Goal: Use online tool/utility: Utilize a website feature to perform a specific function

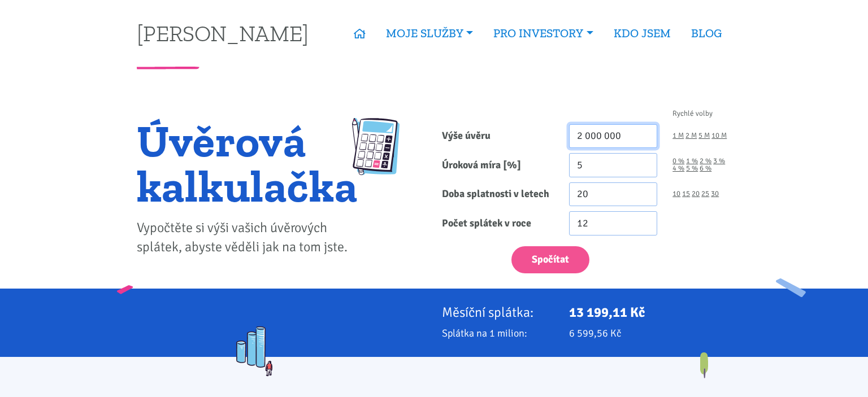
click at [602, 132] on input "2 000 000" at bounding box center [613, 136] width 89 height 24
click at [680, 135] on link "1 M" at bounding box center [678, 135] width 11 height 7
type input "1 000 000"
click at [607, 161] on input "5" at bounding box center [613, 165] width 89 height 24
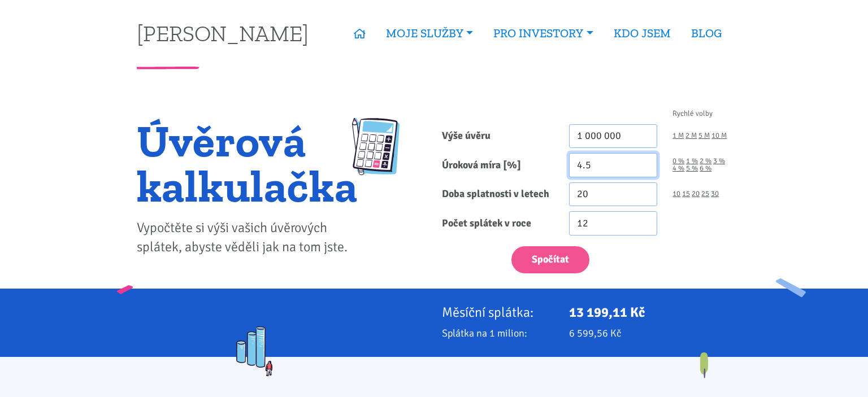
type input "4.5"
click at [718, 187] on div "10 15 20 25 30" at bounding box center [702, 195] width 74 height 24
click at [716, 192] on link "30" at bounding box center [715, 194] width 8 height 7
type input "30"
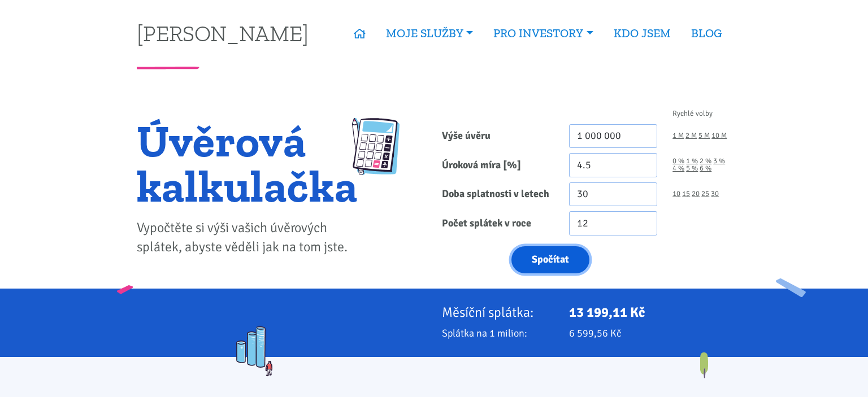
click at [553, 253] on button "Spočítat" at bounding box center [551, 260] width 78 height 28
type input "1000000"
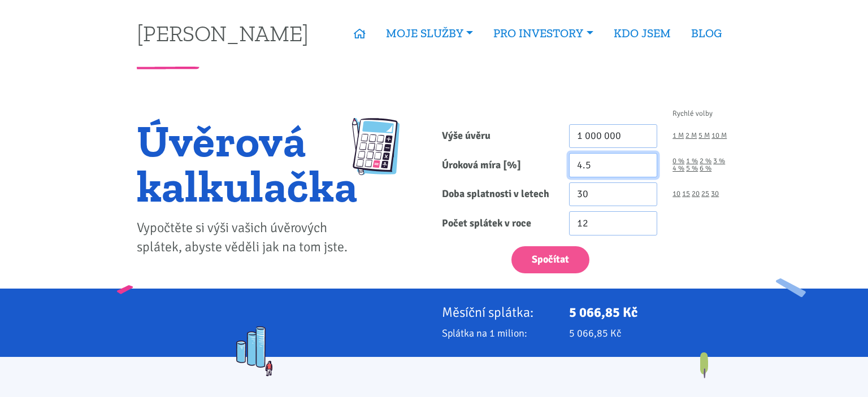
click at [598, 163] on input "4.5" at bounding box center [613, 165] width 89 height 24
type input "4.2"
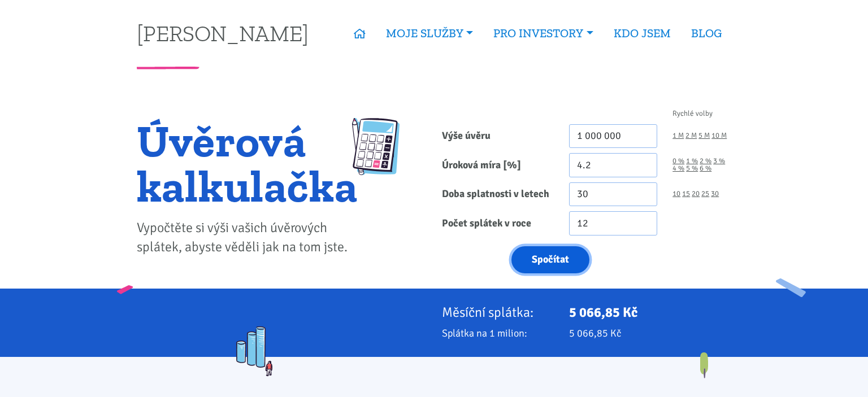
click at [543, 260] on button "Spočítat" at bounding box center [551, 260] width 78 height 28
type input "1000000"
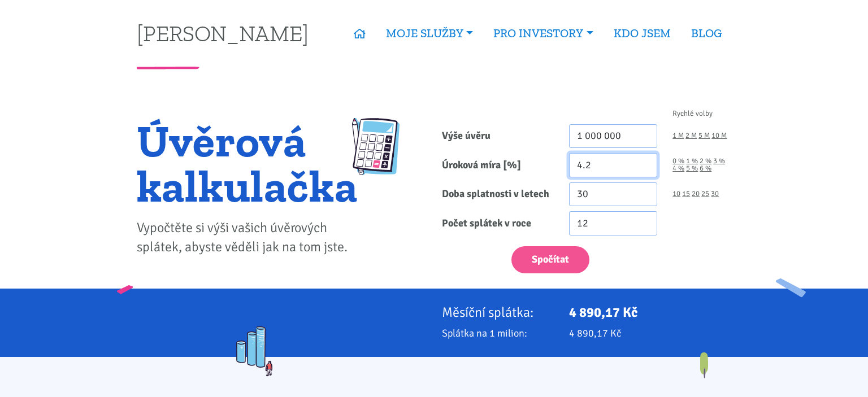
click at [602, 167] on input "4.2" at bounding box center [613, 165] width 89 height 24
type input "4.1"
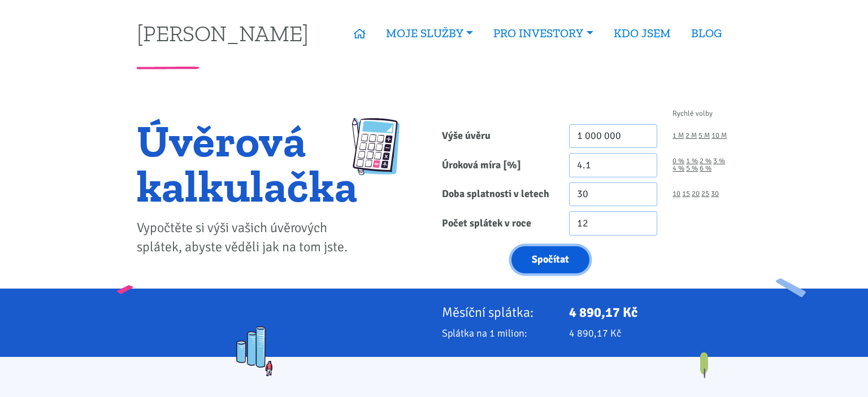
click at [559, 259] on button "Spočítat" at bounding box center [551, 260] width 78 height 28
type input "1000000"
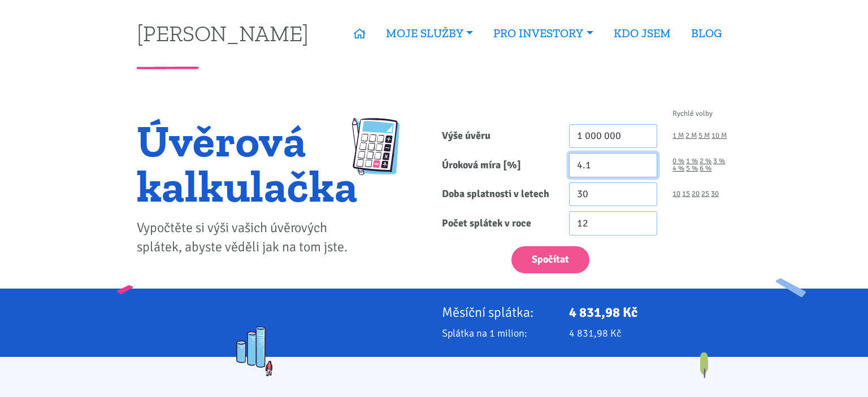
click at [611, 166] on input "4.1" at bounding box center [613, 165] width 89 height 24
type input "4"
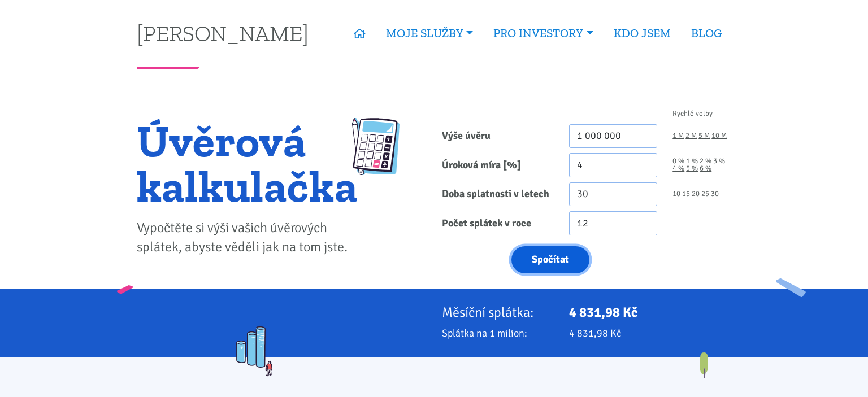
click at [555, 270] on button "Spočítat" at bounding box center [551, 260] width 78 height 28
type input "1000000"
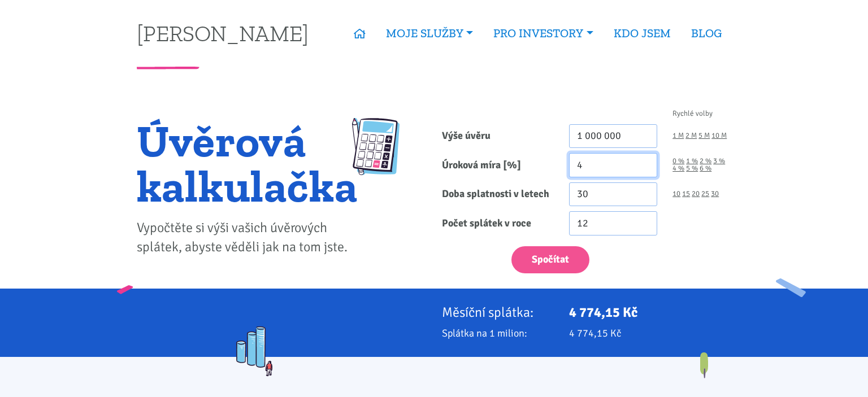
click at [598, 168] on input "4" at bounding box center [613, 165] width 89 height 24
type input "3.5"
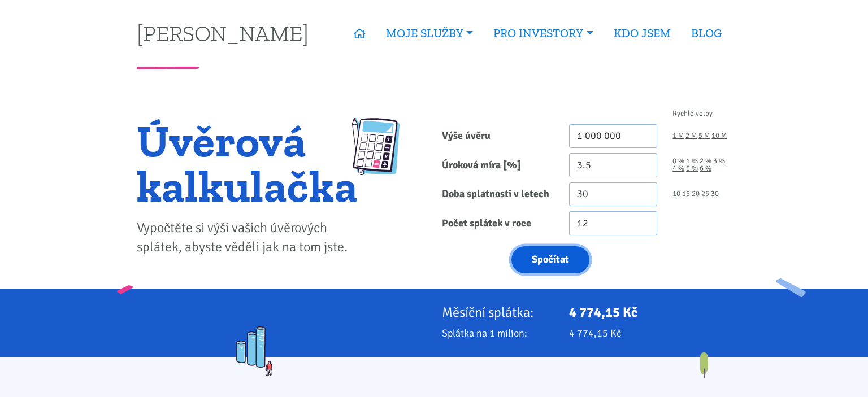
click at [571, 251] on button "Spočítat" at bounding box center [551, 260] width 78 height 28
type input "1000000"
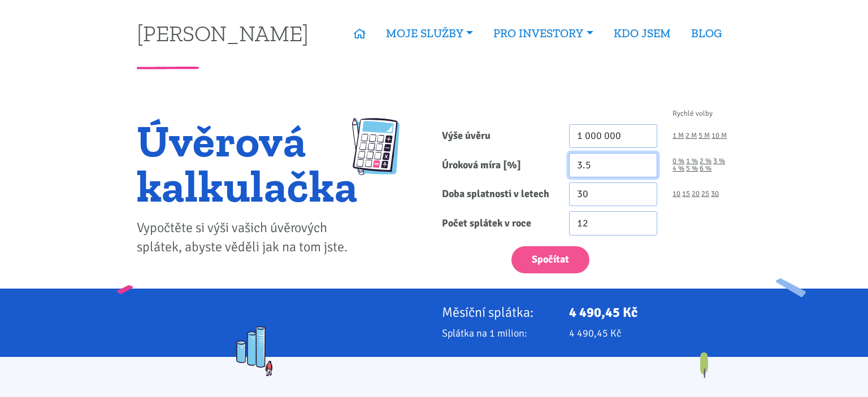
click at [600, 168] on input "3.5" at bounding box center [613, 165] width 89 height 24
type input "3"
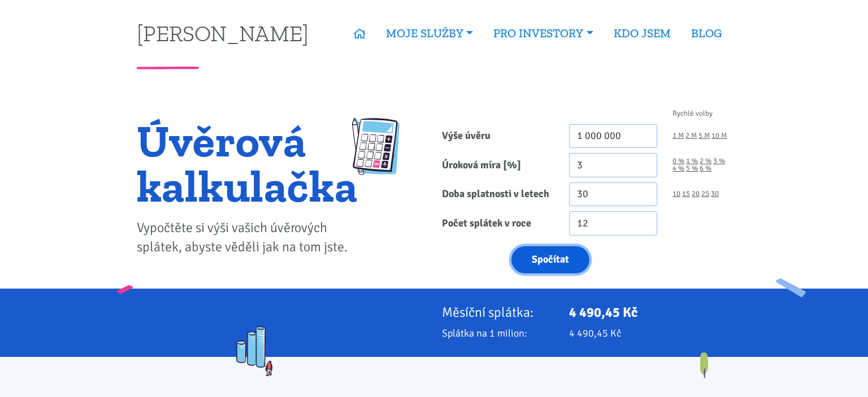
click at [567, 252] on button "Spočítat" at bounding box center [551, 260] width 78 height 28
type input "1000000"
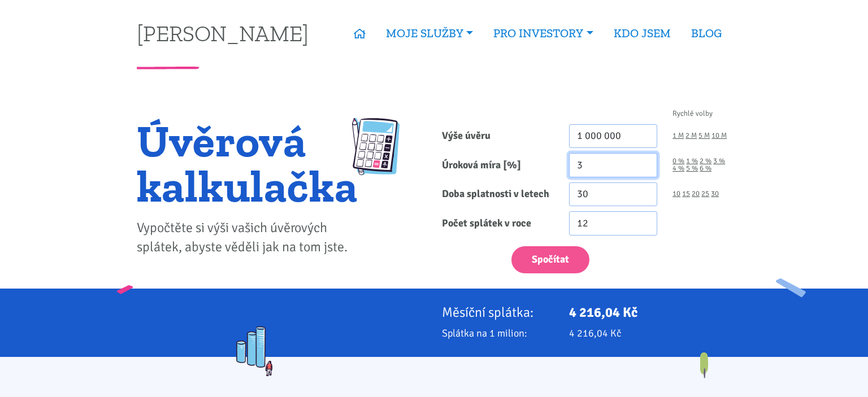
click at [595, 161] on input "3" at bounding box center [613, 165] width 89 height 24
type input "3.5"
click at [512, 246] on button "Spočítat" at bounding box center [551, 260] width 78 height 28
type input "1000000"
click at [595, 161] on input "3.5" at bounding box center [613, 165] width 89 height 24
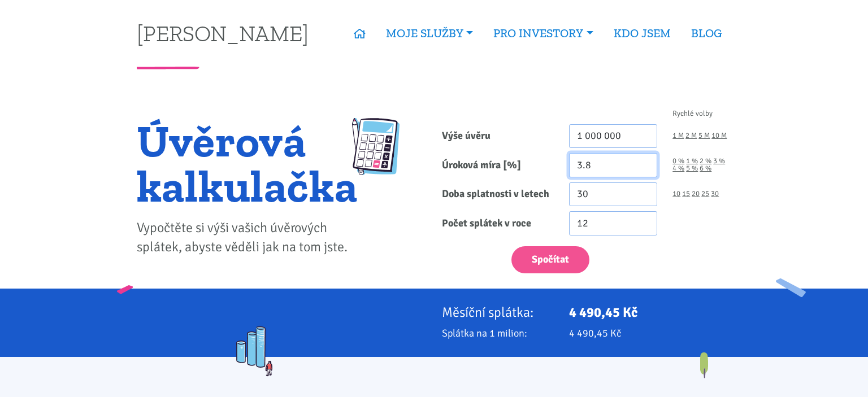
type input "3.8"
click at [553, 244] on div "Spočítat" at bounding box center [586, 257] width 305 height 33
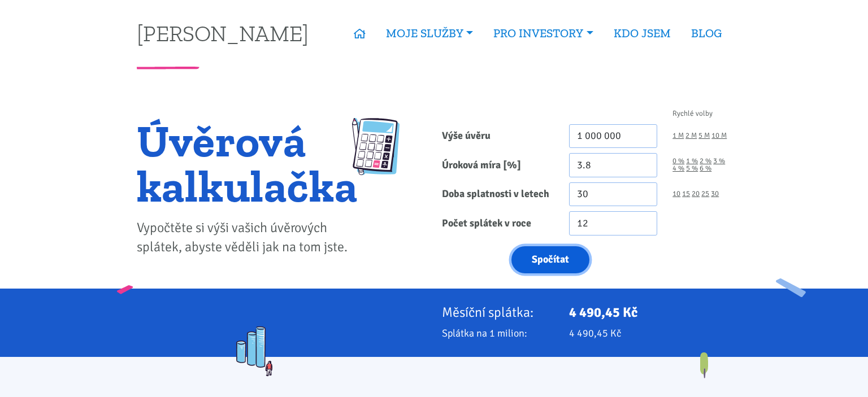
click at [556, 258] on button "Spočítat" at bounding box center [551, 260] width 78 height 28
type input "1000000"
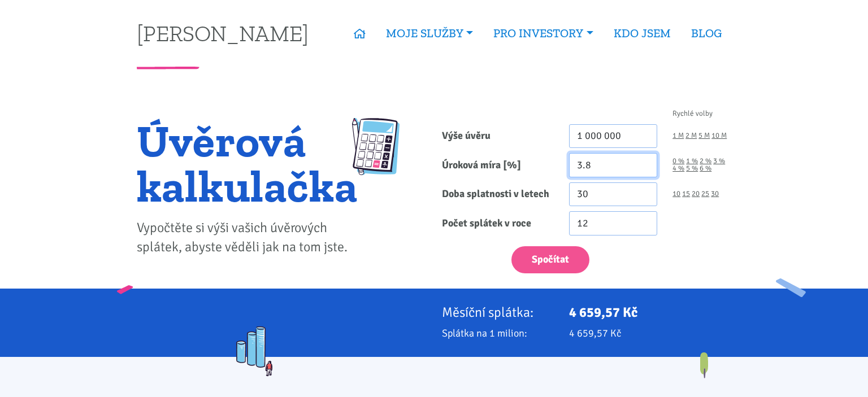
click at [608, 163] on input "3.8" at bounding box center [613, 165] width 89 height 24
type input "3.9"
click at [576, 240] on form "Rychlé volby Výše úvěru 1 000 000 1 M 2 M 5 M 10 M Úroková míra [%] 3.9 0 % 1 %" at bounding box center [587, 191] width 290 height 163
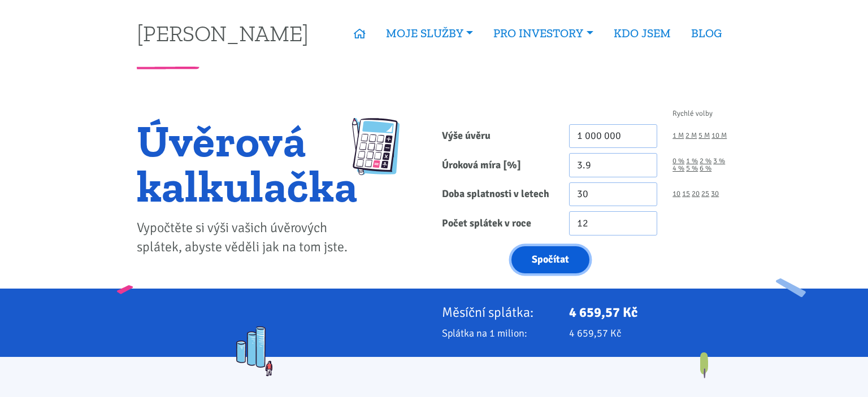
click at [570, 262] on button "Spočítat" at bounding box center [551, 260] width 78 height 28
type input "1000000"
